Goal: Information Seeking & Learning: Learn about a topic

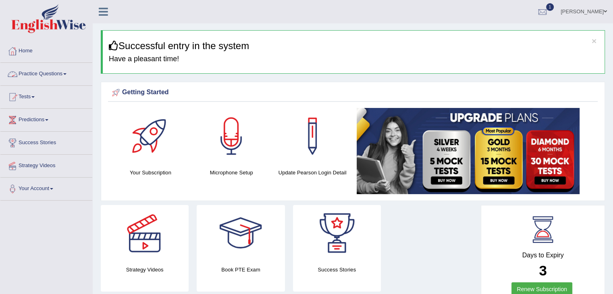
click at [59, 75] on link "Practice Questions" at bounding box center [46, 73] width 92 height 20
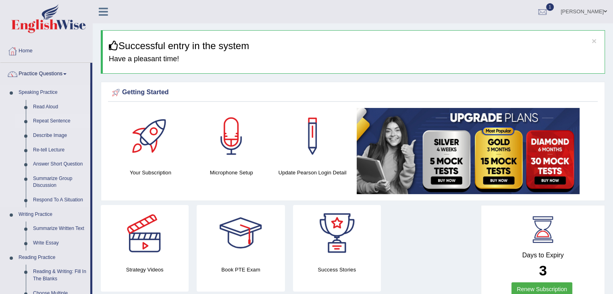
click at [68, 123] on link "Repeat Sentence" at bounding box center [59, 121] width 61 height 14
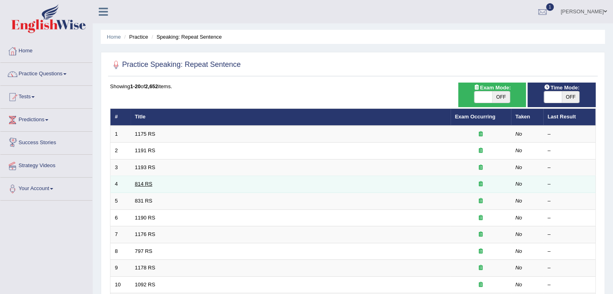
click at [141, 183] on link "814 RS" at bounding box center [143, 184] width 17 height 6
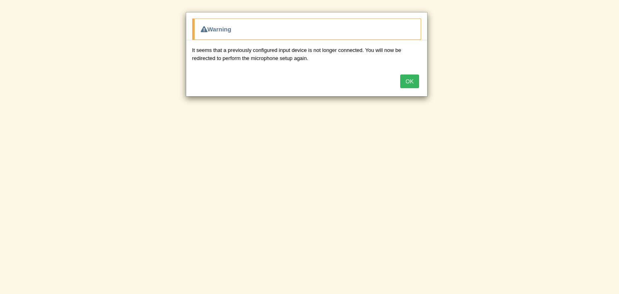
click at [414, 84] on button "OK" at bounding box center [409, 81] width 19 height 14
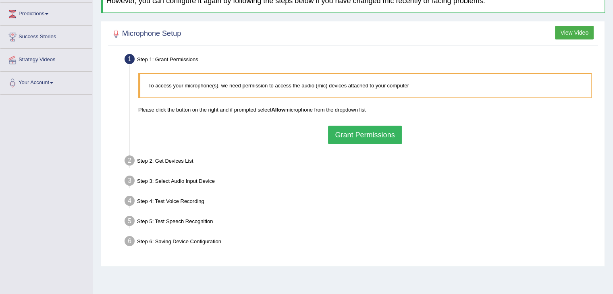
scroll to position [106, 0]
click at [360, 130] on button "Grant Permissions" at bounding box center [364, 135] width 73 height 19
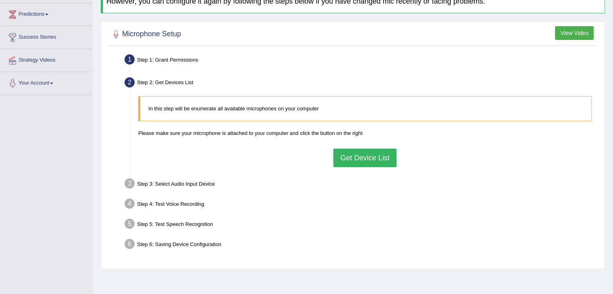
click at [380, 155] on button "Get Device List" at bounding box center [364, 158] width 63 height 19
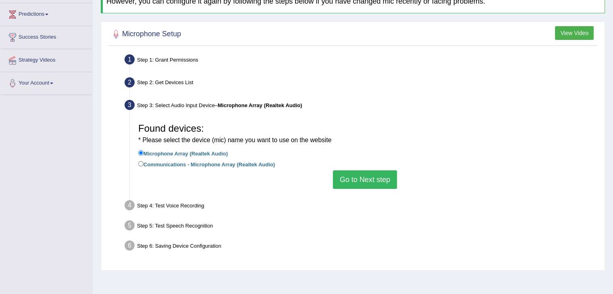
click at [358, 176] on button "Go to Next step" at bounding box center [365, 179] width 64 height 19
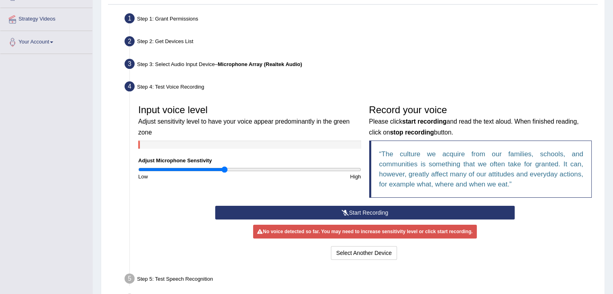
scroll to position [154, 0]
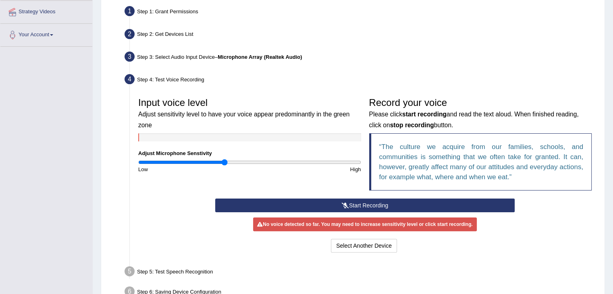
click at [350, 207] on button "Start Recording" at bounding box center [364, 206] width 299 height 14
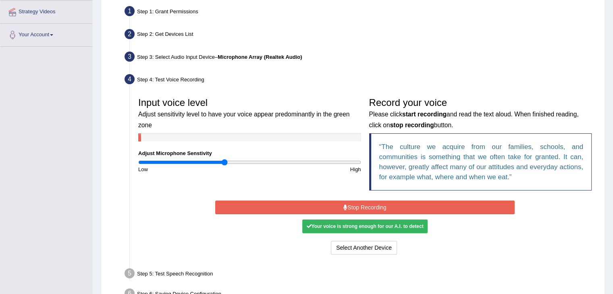
click at [350, 207] on button "Stop Recording" at bounding box center [364, 208] width 299 height 14
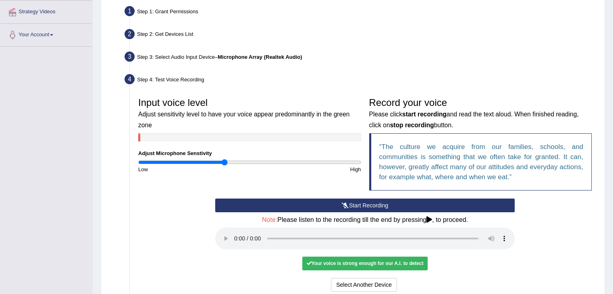
scroll to position [231, 0]
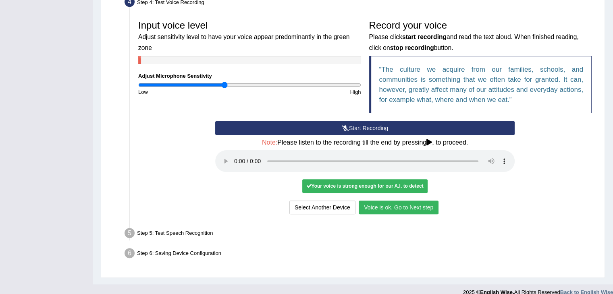
click at [408, 209] on button "Voice is ok. Go to Next step" at bounding box center [398, 208] width 80 height 14
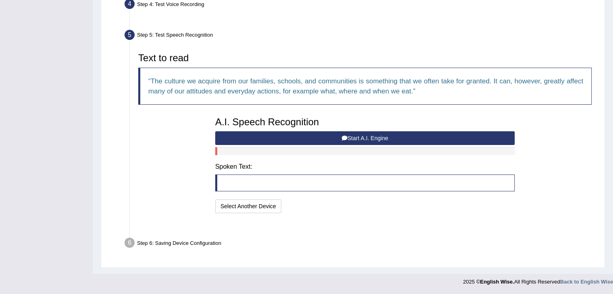
scroll to position [209, 0]
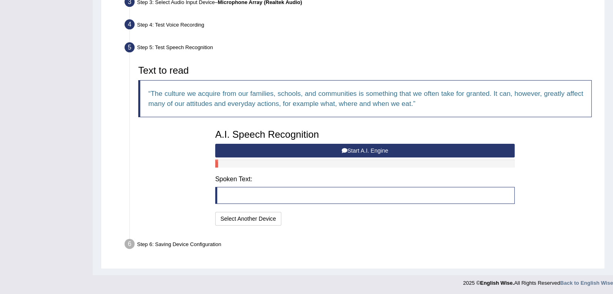
click at [315, 149] on button "Start A.I. Engine" at bounding box center [364, 151] width 299 height 14
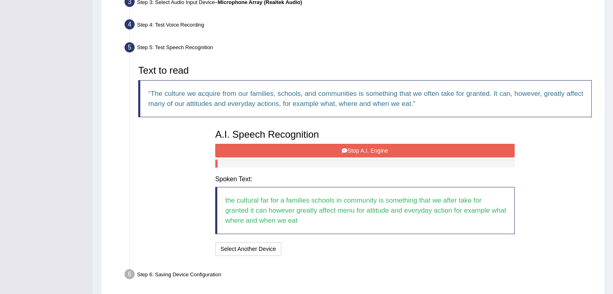
click at [335, 144] on button "Stop A.I. Engine" at bounding box center [364, 151] width 299 height 14
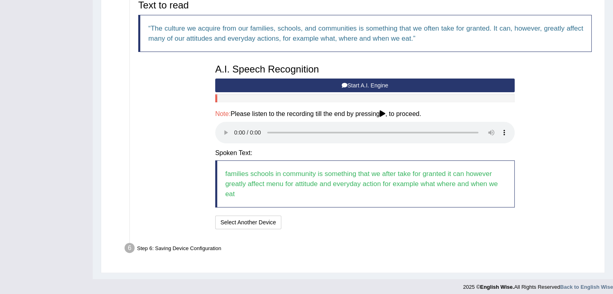
scroll to position [278, 0]
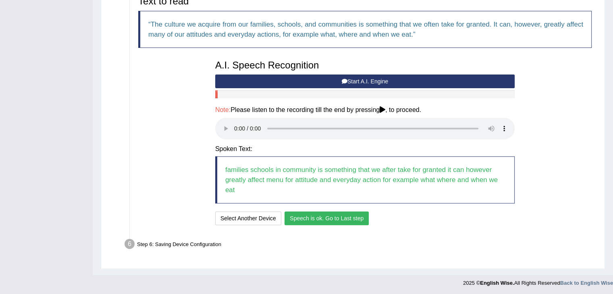
click at [325, 218] on button "Speech is ok. Go to Last step" at bounding box center [326, 218] width 84 height 14
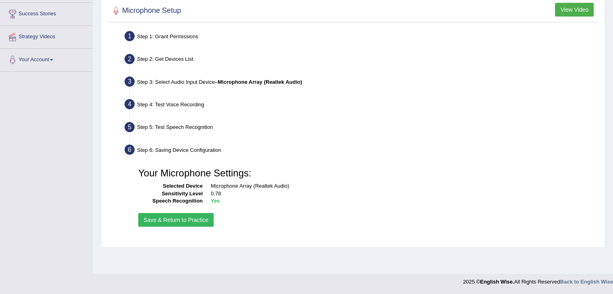
scroll to position [129, 0]
click at [181, 218] on button "Save & Return to Practice" at bounding box center [175, 220] width 75 height 14
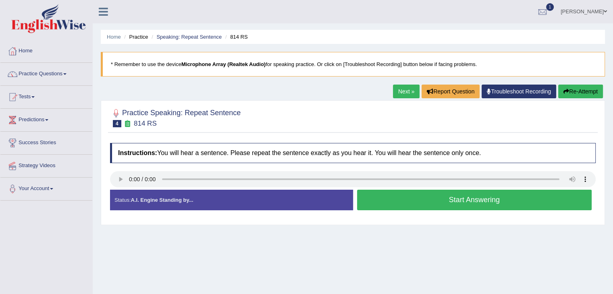
click at [395, 203] on button "Start Answering" at bounding box center [474, 200] width 235 height 21
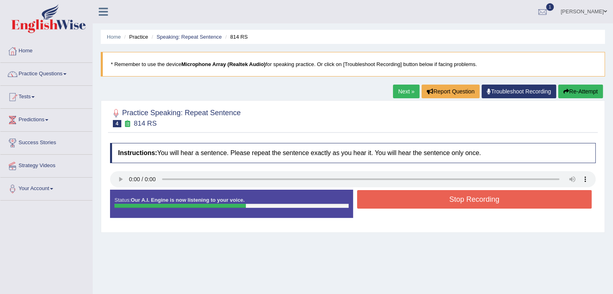
click at [395, 203] on button "Stop Recording" at bounding box center [474, 199] width 235 height 19
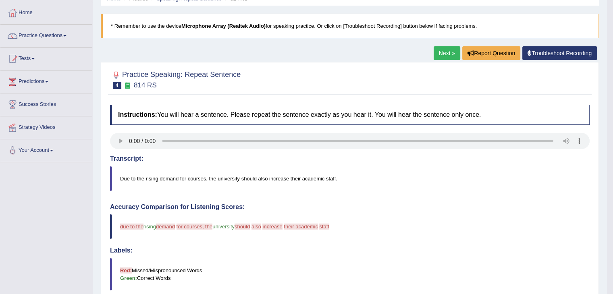
scroll to position [38, 0]
click at [440, 51] on link "Next »" at bounding box center [446, 54] width 27 height 14
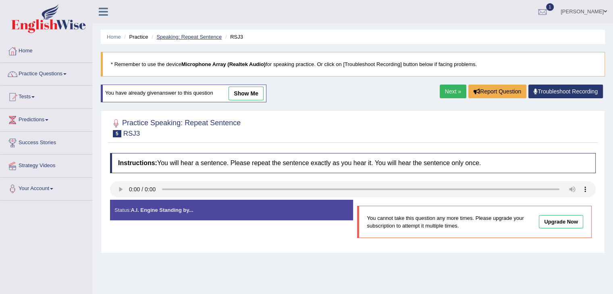
click at [198, 38] on link "Speaking: Repeat Sentence" at bounding box center [188, 37] width 65 height 6
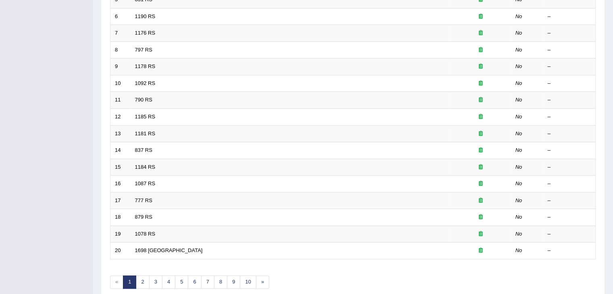
scroll to position [237, 0]
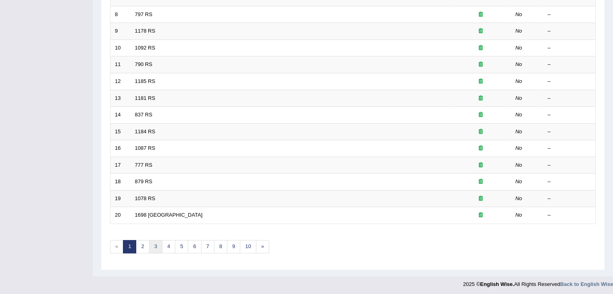
click at [157, 244] on link "3" at bounding box center [155, 246] width 13 height 13
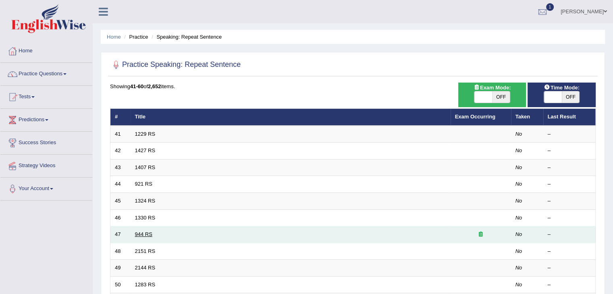
click at [145, 231] on link "944 RS" at bounding box center [143, 234] width 17 height 6
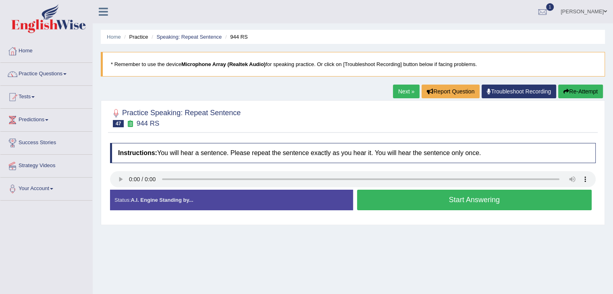
click at [451, 197] on button "Start Answering" at bounding box center [474, 200] width 235 height 21
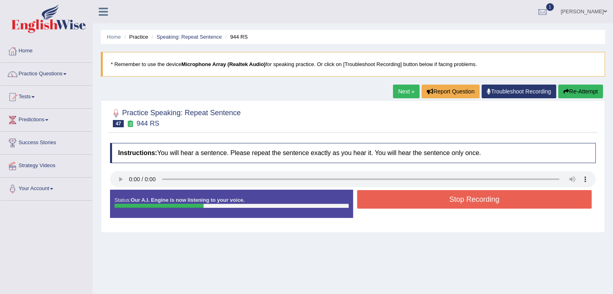
click at [451, 197] on button "Stop Recording" at bounding box center [474, 199] width 235 height 19
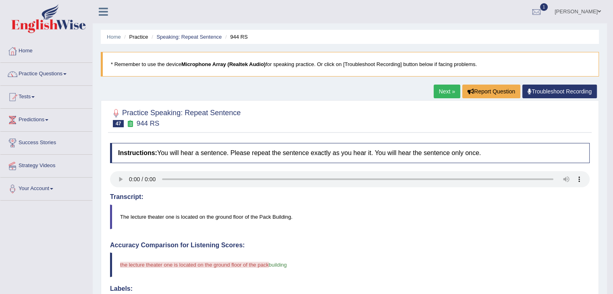
click at [443, 89] on link "Next »" at bounding box center [446, 92] width 27 height 14
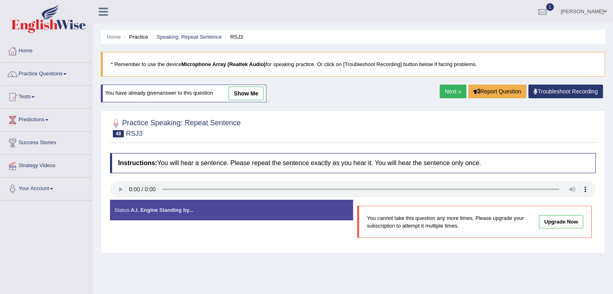
click at [457, 89] on link "Next »" at bounding box center [452, 92] width 27 height 14
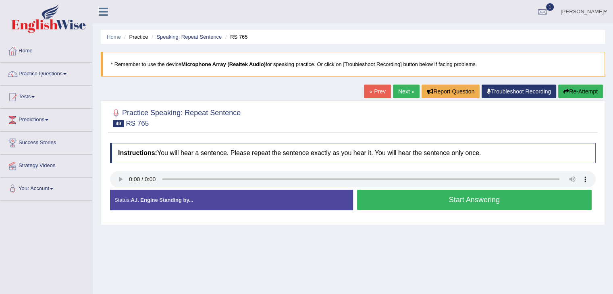
click at [430, 194] on button "Start Answering" at bounding box center [474, 200] width 235 height 21
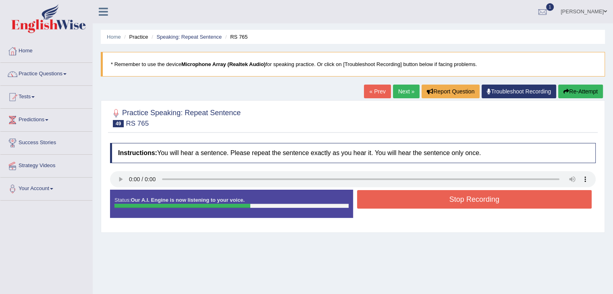
click at [575, 87] on button "Re-Attempt" at bounding box center [580, 92] width 45 height 14
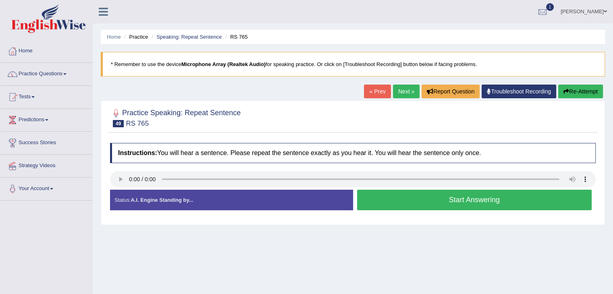
click at [471, 200] on button "Start Answering" at bounding box center [474, 200] width 235 height 21
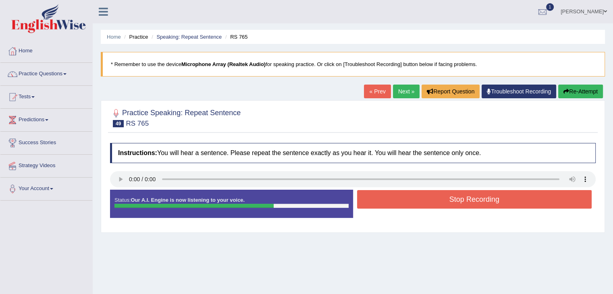
click at [471, 200] on button "Stop Recording" at bounding box center [474, 199] width 235 height 19
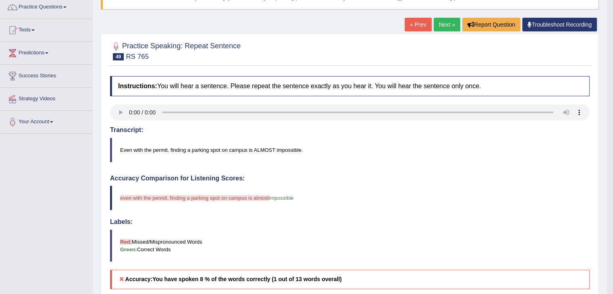
scroll to position [66, 0]
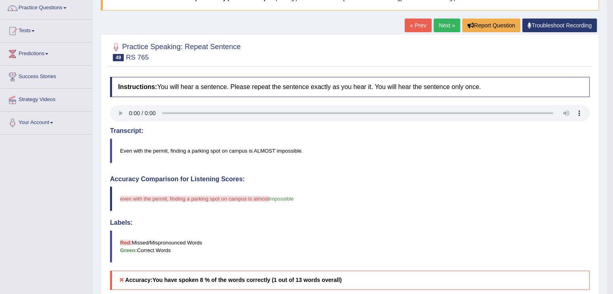
click at [446, 23] on link "Next »" at bounding box center [446, 26] width 27 height 14
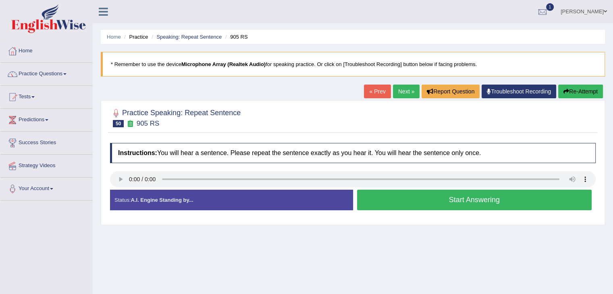
click at [414, 197] on button "Start Answering" at bounding box center [474, 200] width 235 height 21
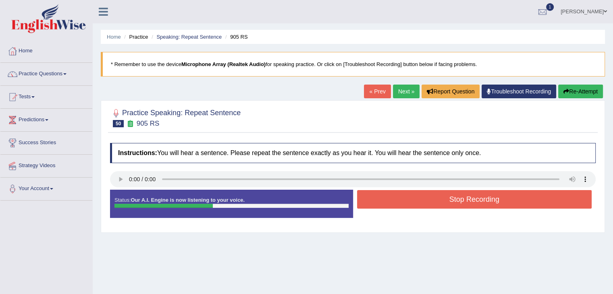
click at [414, 197] on button "Stop Recording" at bounding box center [474, 199] width 235 height 19
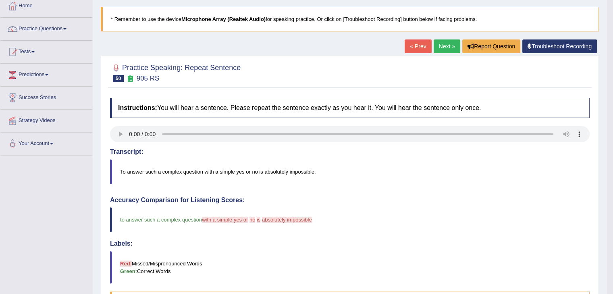
scroll to position [40, 0]
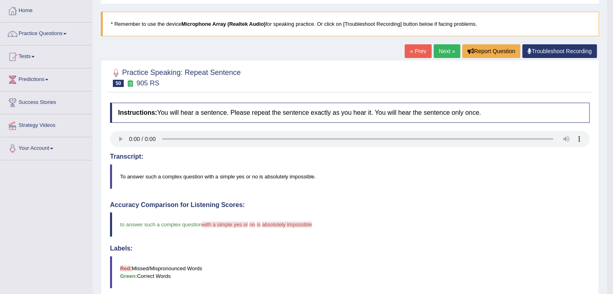
click at [441, 50] on link "Next »" at bounding box center [446, 51] width 27 height 14
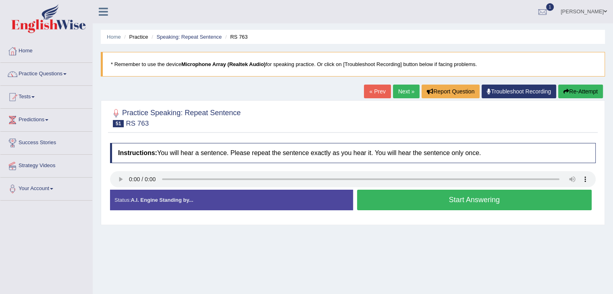
click at [451, 206] on button "Start Answering" at bounding box center [474, 200] width 235 height 21
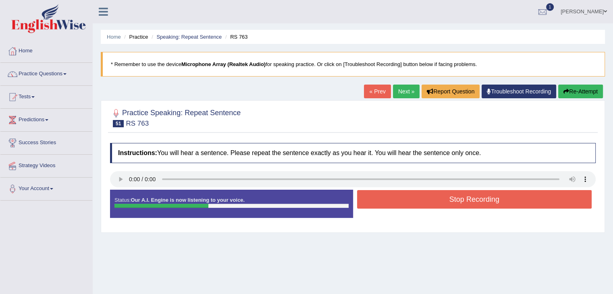
click at [456, 203] on button "Stop Recording" at bounding box center [474, 199] width 235 height 19
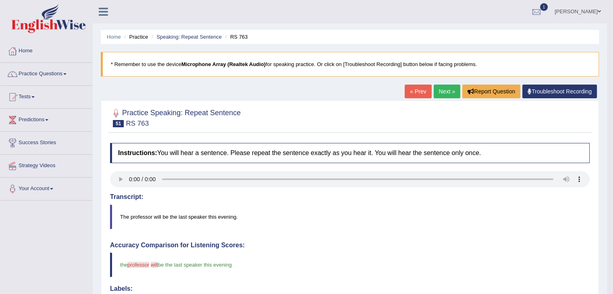
click at [446, 90] on link "Next »" at bounding box center [446, 92] width 27 height 14
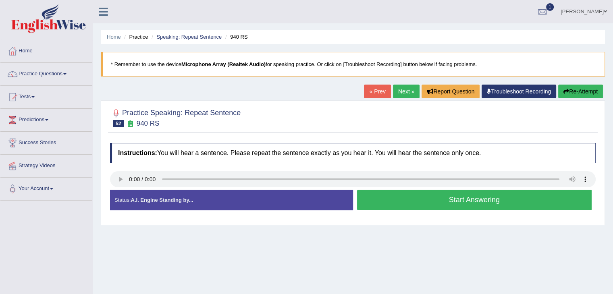
click at [401, 94] on link "Next »" at bounding box center [406, 92] width 27 height 14
click at [424, 197] on button "Start Answering" at bounding box center [474, 200] width 235 height 21
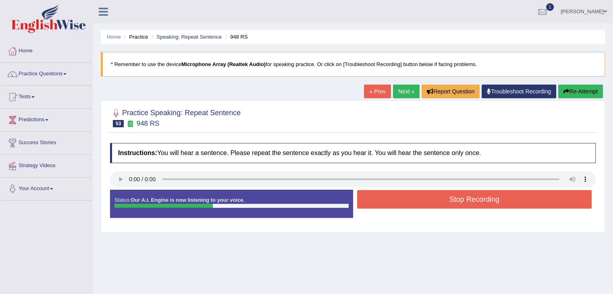
click at [574, 91] on button "Re-Attempt" at bounding box center [580, 92] width 45 height 14
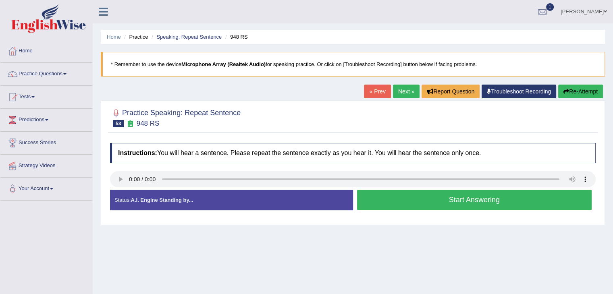
click at [399, 200] on button "Start Answering" at bounding box center [474, 200] width 235 height 21
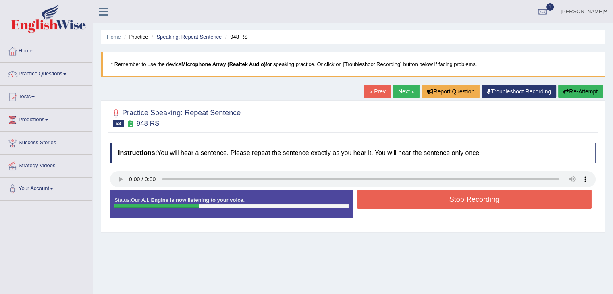
click at [399, 200] on button "Stop Recording" at bounding box center [474, 199] width 235 height 19
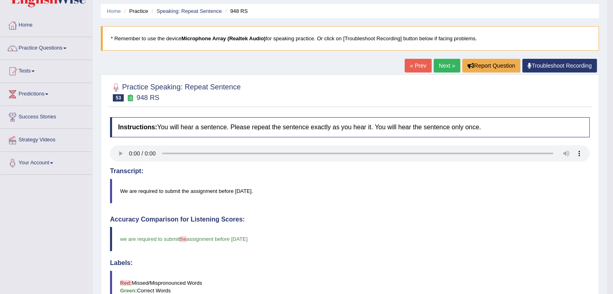
scroll to position [14, 0]
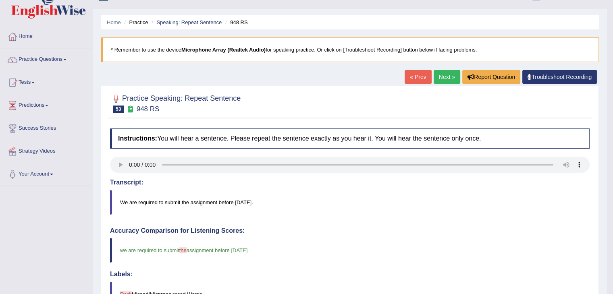
click at [445, 76] on link "Next »" at bounding box center [446, 77] width 27 height 14
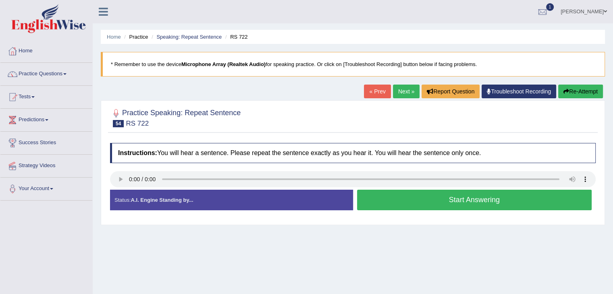
click at [445, 199] on button "Start Answering" at bounding box center [474, 200] width 235 height 21
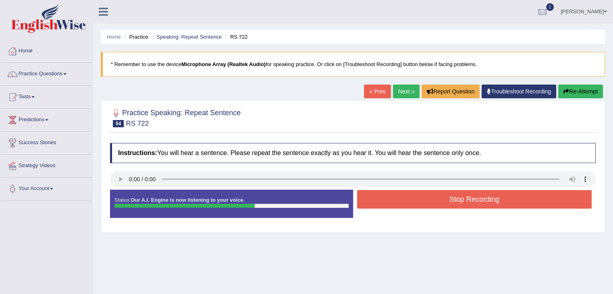
click at [445, 199] on button "Stop Recording" at bounding box center [474, 199] width 235 height 19
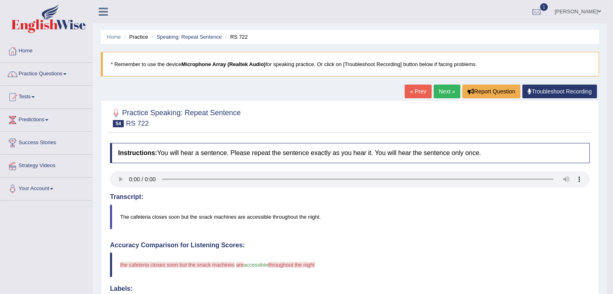
click at [443, 92] on link "Next »" at bounding box center [446, 92] width 27 height 14
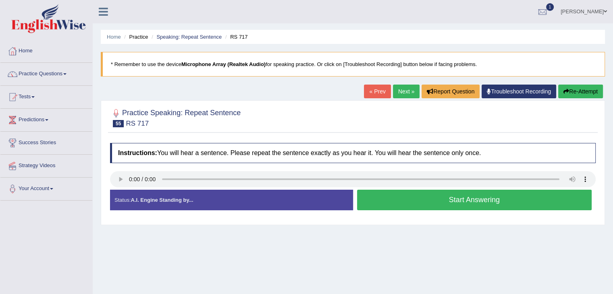
click at [425, 199] on button "Start Answering" at bounding box center [474, 200] width 235 height 21
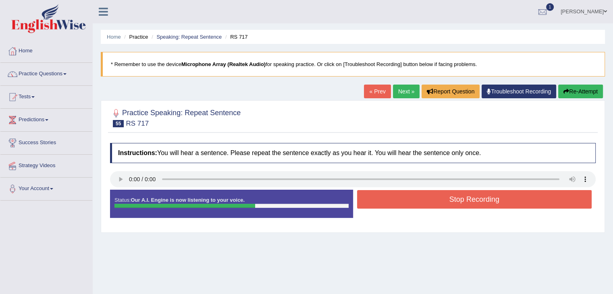
click at [581, 94] on button "Re-Attempt" at bounding box center [580, 92] width 45 height 14
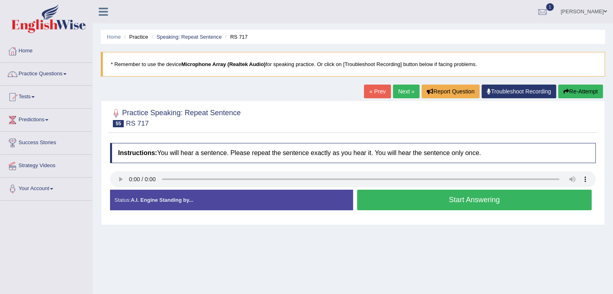
click at [473, 197] on button "Start Answering" at bounding box center [474, 200] width 235 height 21
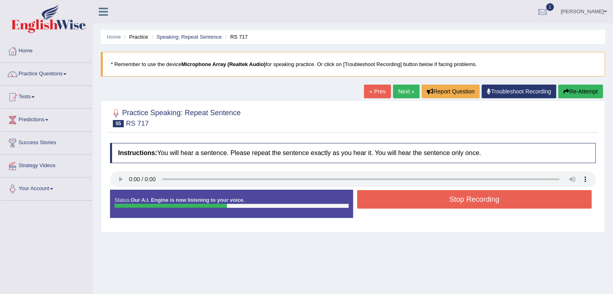
click at [473, 197] on button "Stop Recording" at bounding box center [474, 199] width 235 height 19
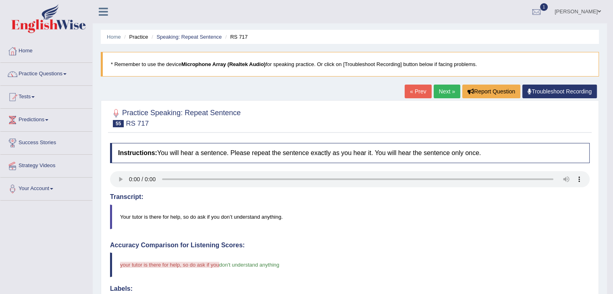
click at [443, 91] on link "Next »" at bounding box center [446, 92] width 27 height 14
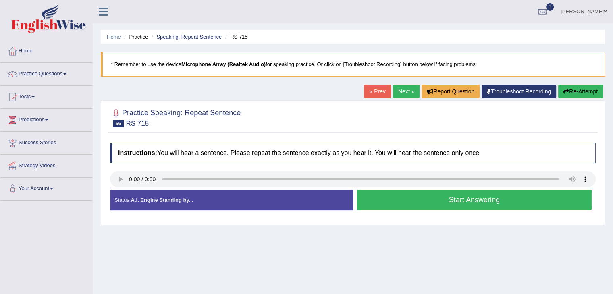
click at [418, 200] on button "Start Answering" at bounding box center [474, 200] width 235 height 21
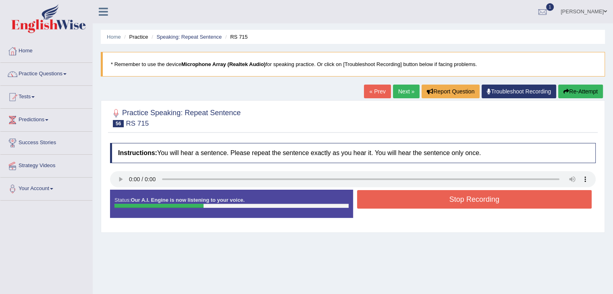
click at [568, 93] on button "Re-Attempt" at bounding box center [580, 92] width 45 height 14
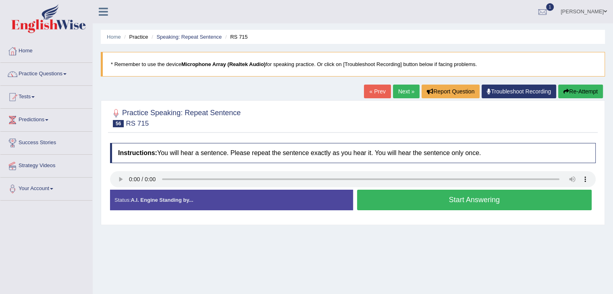
click at [399, 208] on button "Start Answering" at bounding box center [474, 200] width 235 height 21
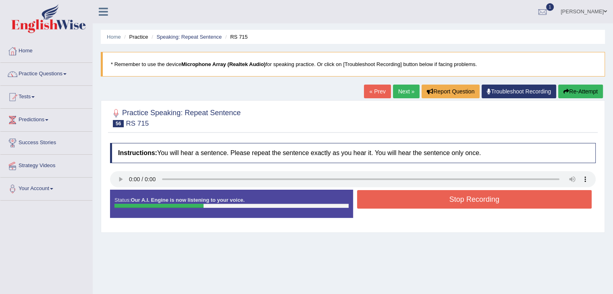
click at [420, 201] on button "Stop Recording" at bounding box center [474, 199] width 235 height 19
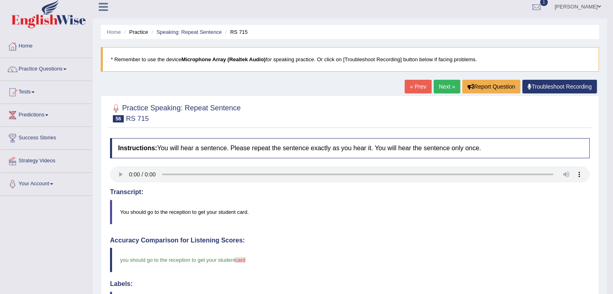
scroll to position [4, 0]
click at [446, 86] on link "Next »" at bounding box center [446, 87] width 27 height 14
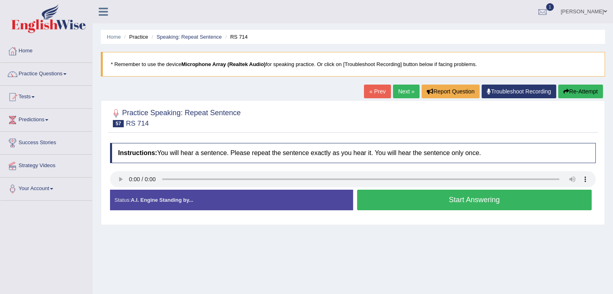
click at [426, 204] on button "Start Answering" at bounding box center [474, 200] width 235 height 21
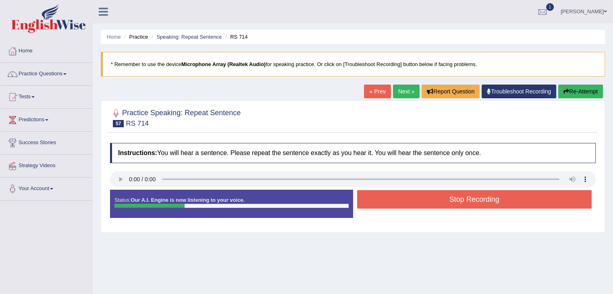
click at [426, 204] on button "Stop Recording" at bounding box center [474, 199] width 235 height 19
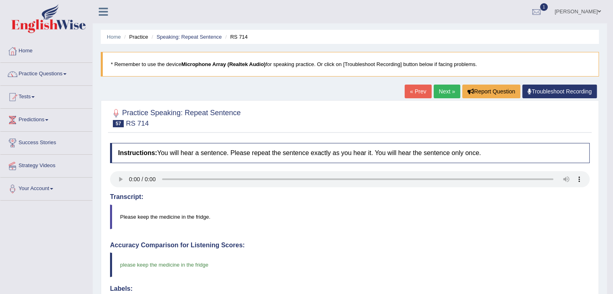
click at [447, 89] on link "Next »" at bounding box center [446, 92] width 27 height 14
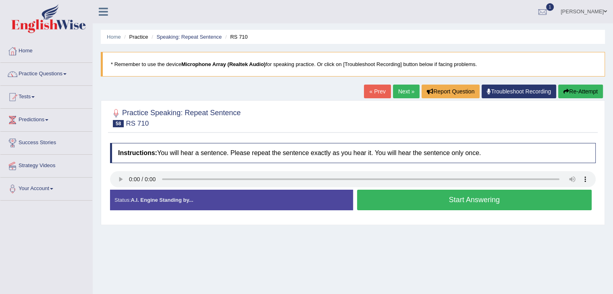
click at [434, 197] on button "Start Answering" at bounding box center [474, 200] width 235 height 21
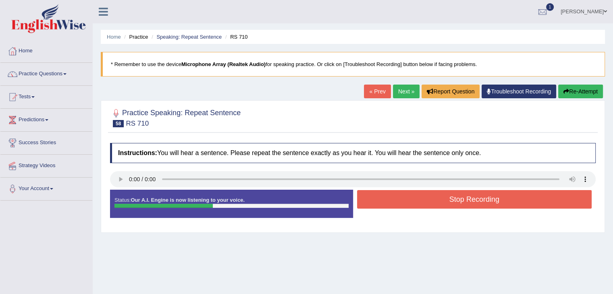
click at [577, 93] on button "Re-Attempt" at bounding box center [580, 92] width 45 height 14
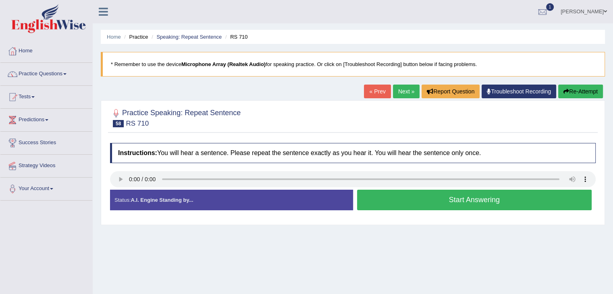
click at [459, 197] on button "Start Answering" at bounding box center [474, 200] width 235 height 21
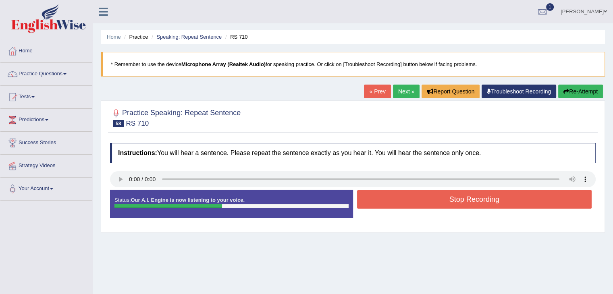
click at [583, 88] on button "Re-Attempt" at bounding box center [580, 92] width 45 height 14
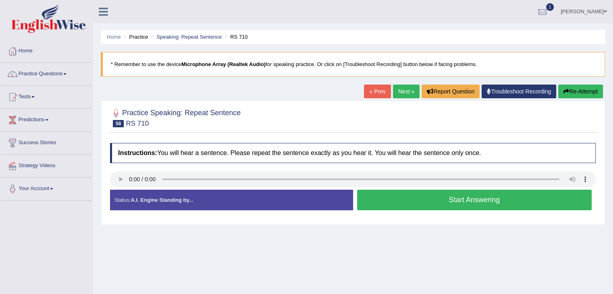
click at [453, 199] on button "Start Answering" at bounding box center [474, 200] width 235 height 21
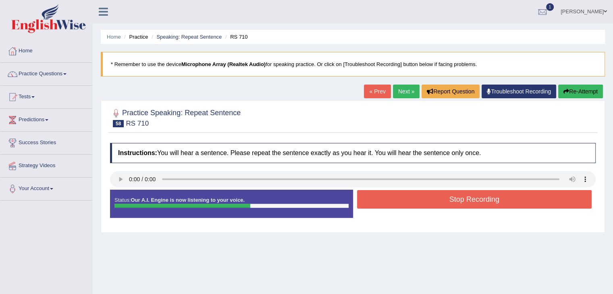
click at [472, 191] on button "Stop Recording" at bounding box center [474, 199] width 235 height 19
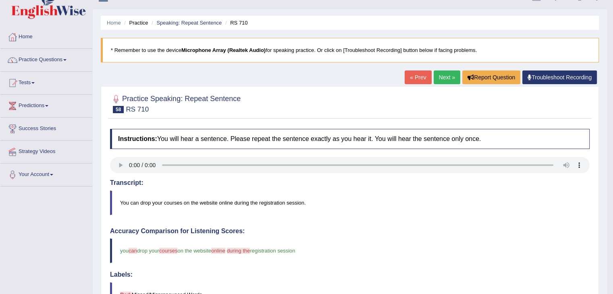
scroll to position [11, 0]
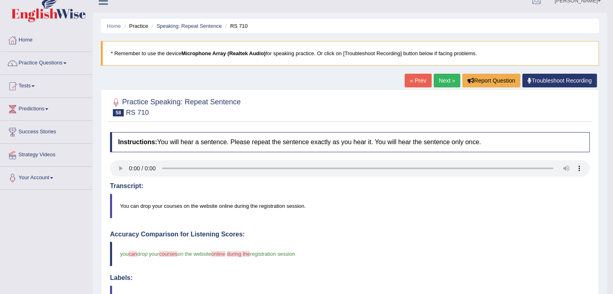
click at [444, 77] on link "Next »" at bounding box center [446, 81] width 27 height 14
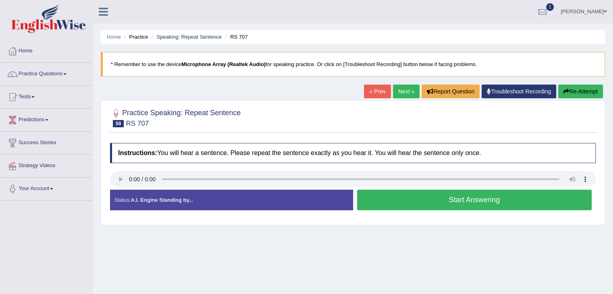
click at [462, 198] on button "Start Answering" at bounding box center [474, 200] width 235 height 21
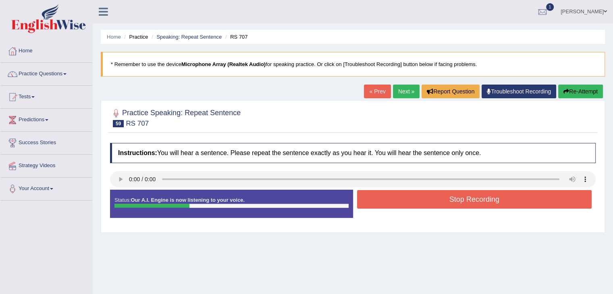
click at [582, 87] on button "Re-Attempt" at bounding box center [580, 92] width 45 height 14
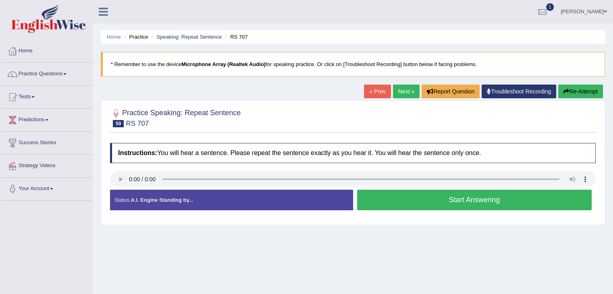
click at [447, 197] on button "Start Answering" at bounding box center [474, 200] width 235 height 21
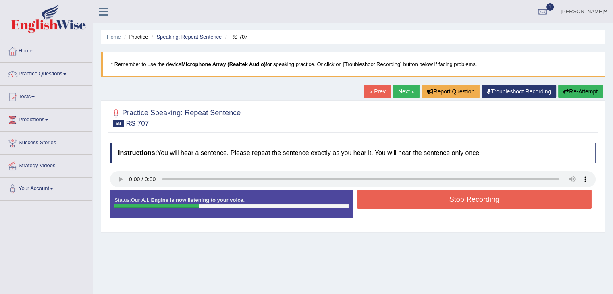
click at [447, 197] on button "Stop Recording" at bounding box center [474, 199] width 235 height 19
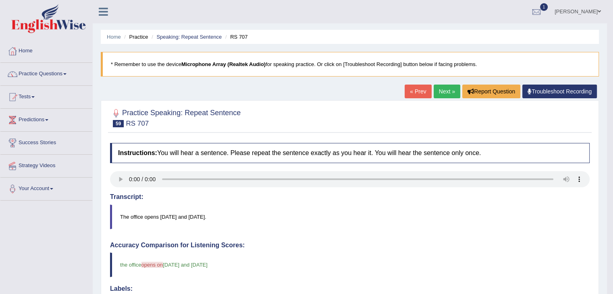
click at [443, 85] on link "Next »" at bounding box center [446, 92] width 27 height 14
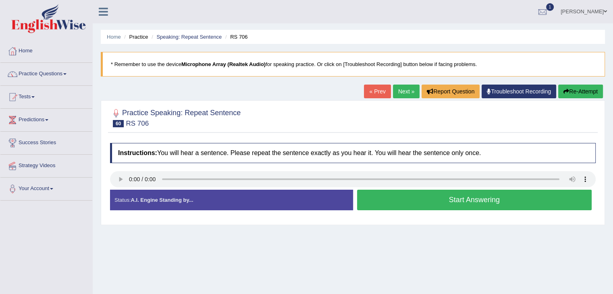
click at [446, 199] on button "Start Answering" at bounding box center [474, 200] width 235 height 21
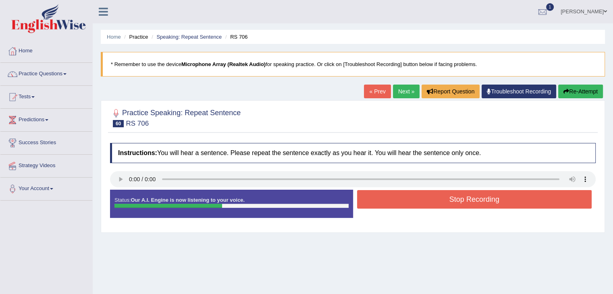
click at [446, 199] on button "Stop Recording" at bounding box center [474, 199] width 235 height 19
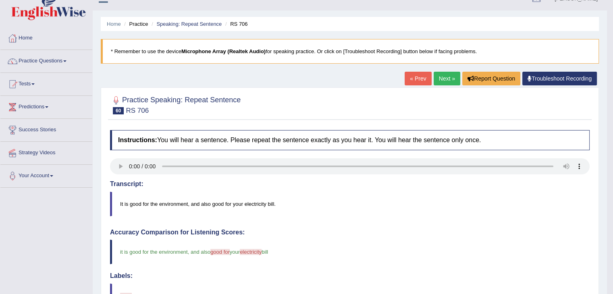
scroll to position [13, 0]
click at [60, 60] on link "Practice Questions" at bounding box center [46, 60] width 92 height 20
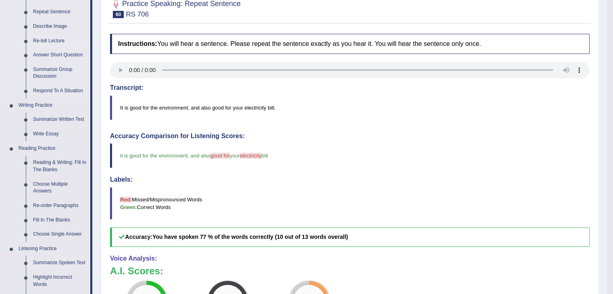
scroll to position [110, 0]
click at [51, 164] on link "Reading & Writing: Fill In The Blanks" at bounding box center [59, 165] width 61 height 21
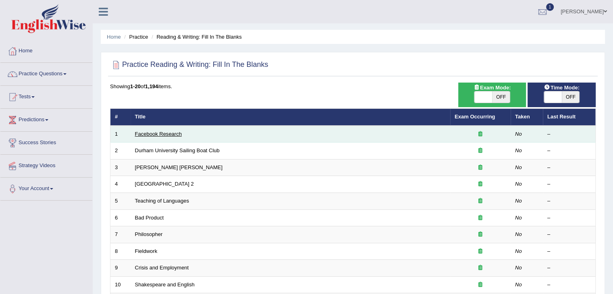
click at [159, 133] on link "Facebook Research" at bounding box center [158, 134] width 47 height 6
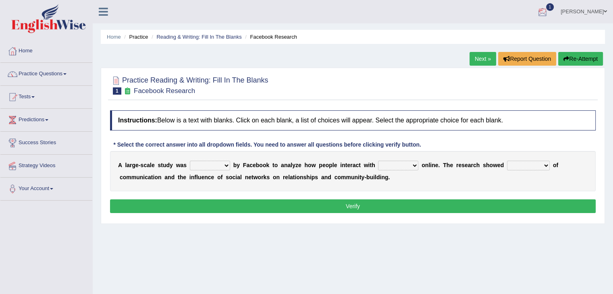
click at [548, 12] on div at bounding box center [542, 12] width 12 height 12
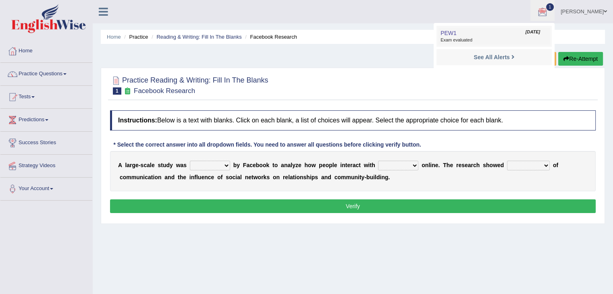
click at [502, 40] on span "Exam evaluated" at bounding box center [493, 40] width 107 height 6
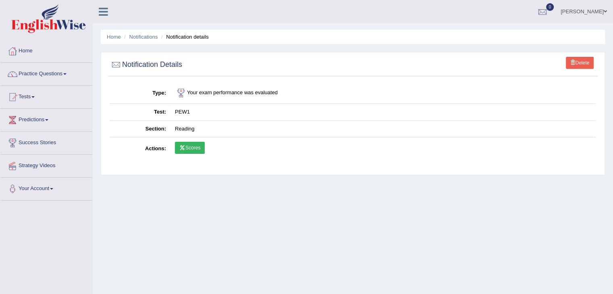
click at [192, 150] on link "Scores" at bounding box center [190, 148] width 30 height 12
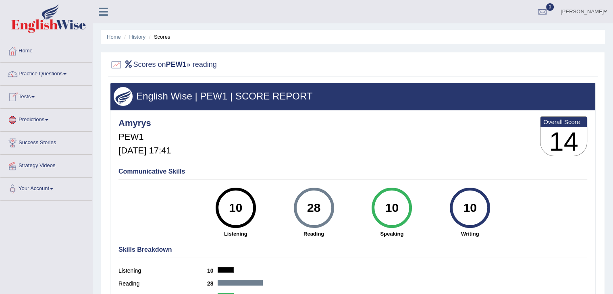
click at [35, 117] on link "Predictions" at bounding box center [46, 119] width 92 height 20
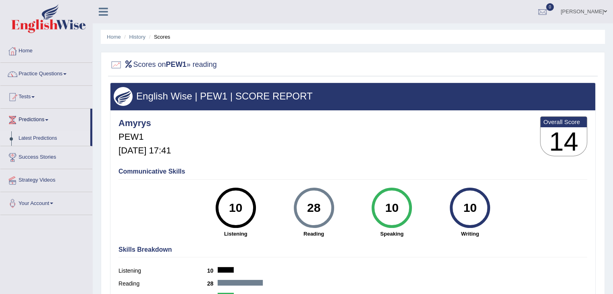
click at [48, 136] on link "Latest Predictions" at bounding box center [52, 138] width 75 height 14
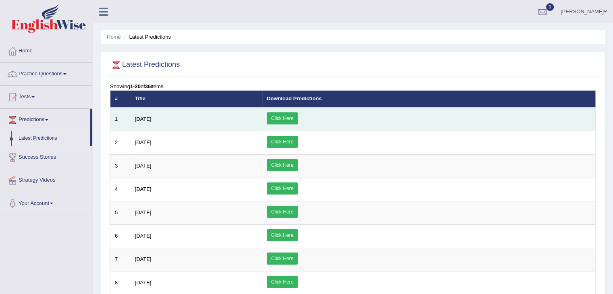
click at [298, 118] on link "Click Here" at bounding box center [282, 118] width 31 height 12
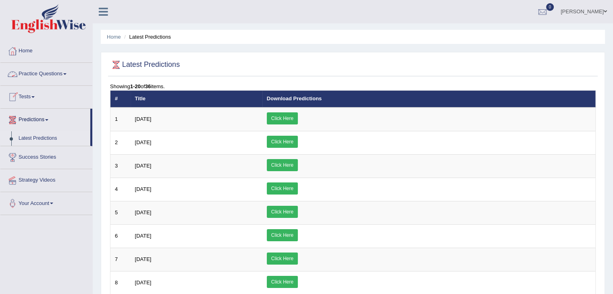
click at [56, 71] on link "Practice Questions" at bounding box center [46, 73] width 92 height 20
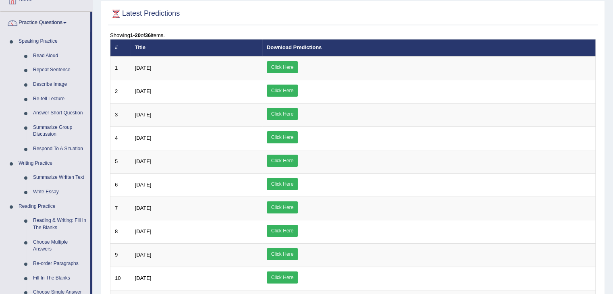
scroll to position [50, 0]
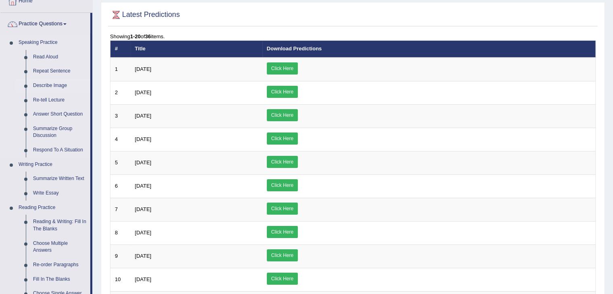
click at [58, 85] on link "Describe Image" at bounding box center [59, 86] width 61 height 14
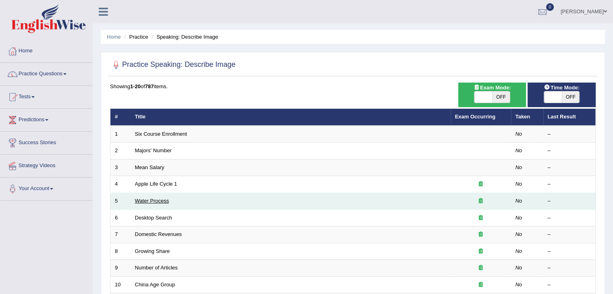
click at [160, 200] on link "Water Process" at bounding box center [152, 201] width 34 height 6
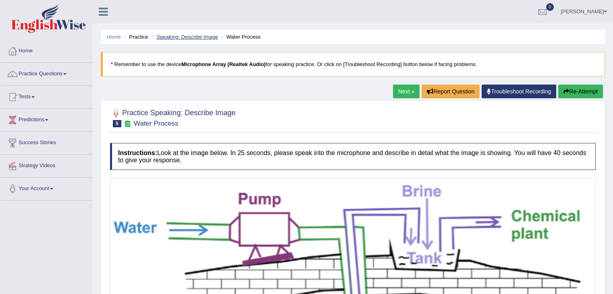
click at [204, 37] on link "Speaking: Describe Image" at bounding box center [186, 37] width 61 height 6
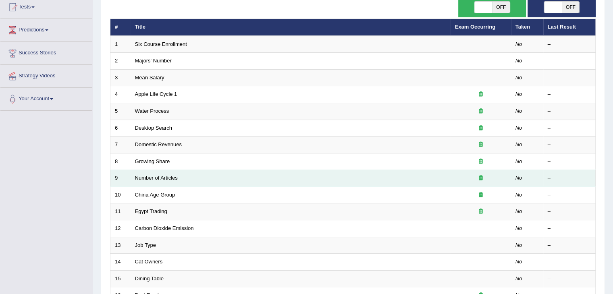
scroll to position [90, 0]
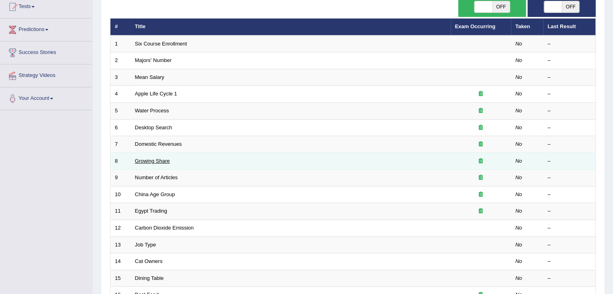
click at [150, 161] on link "Growing Share" at bounding box center [152, 161] width 35 height 6
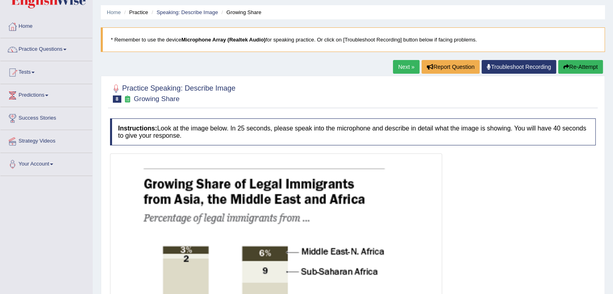
scroll to position [24, 0]
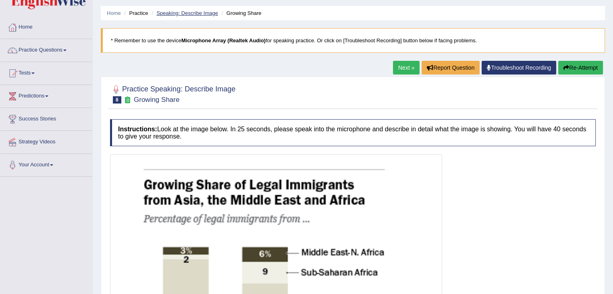
click at [194, 10] on link "Speaking: Describe Image" at bounding box center [186, 13] width 61 height 6
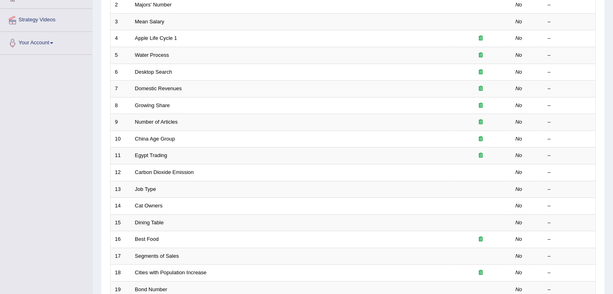
scroll to position [148, 0]
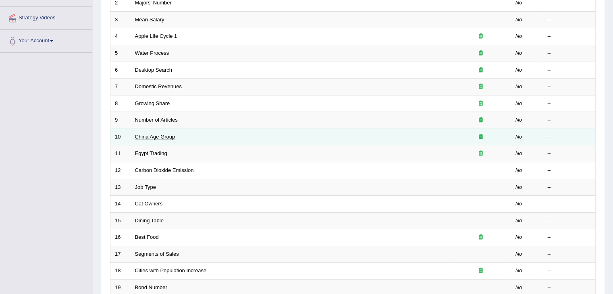
click at [167, 134] on link "China Age Group" at bounding box center [155, 137] width 40 height 6
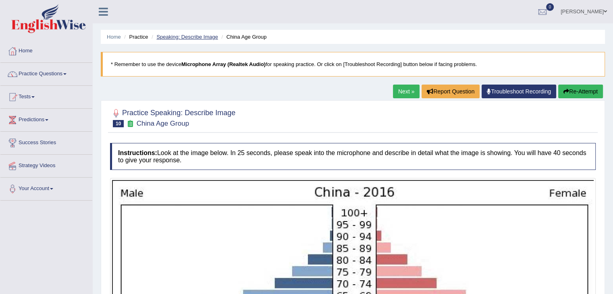
click at [201, 34] on link "Speaking: Describe Image" at bounding box center [186, 37] width 61 height 6
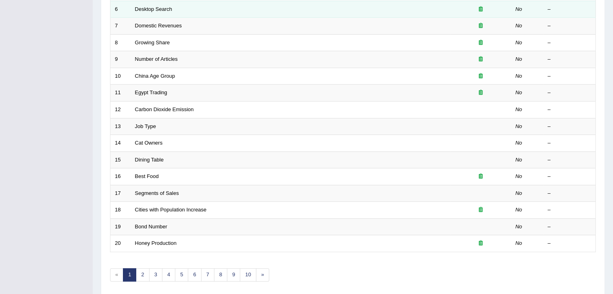
scroll to position [210, 0]
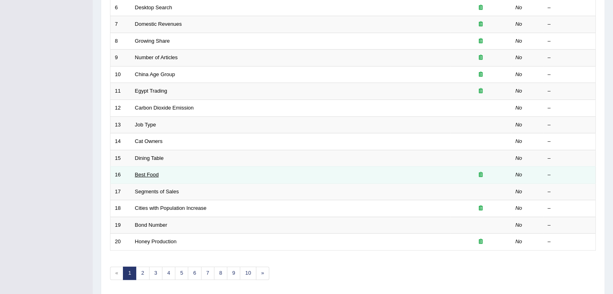
click at [153, 172] on link "Best Food" at bounding box center [147, 175] width 24 height 6
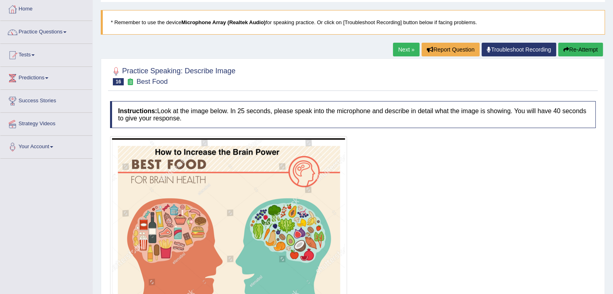
scroll to position [41, 0]
